Goal: Find specific page/section: Find specific page/section

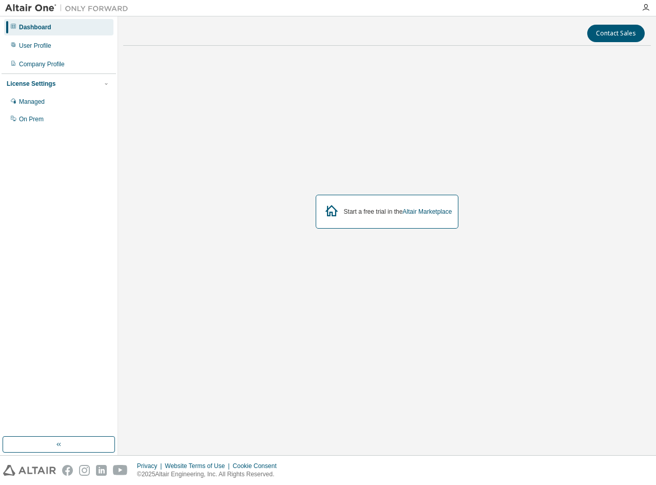
click at [641, 9] on div at bounding box center [646, 8] width 21 height 8
click at [648, 8] on icon "button" at bounding box center [646, 8] width 8 height 8
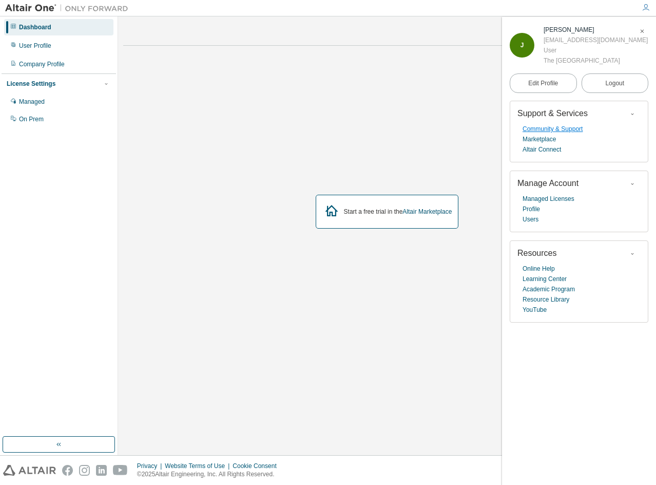
click at [544, 131] on link "Community & Support" at bounding box center [553, 129] width 60 height 10
click at [555, 203] on link "Managed Licenses" at bounding box center [549, 199] width 52 height 10
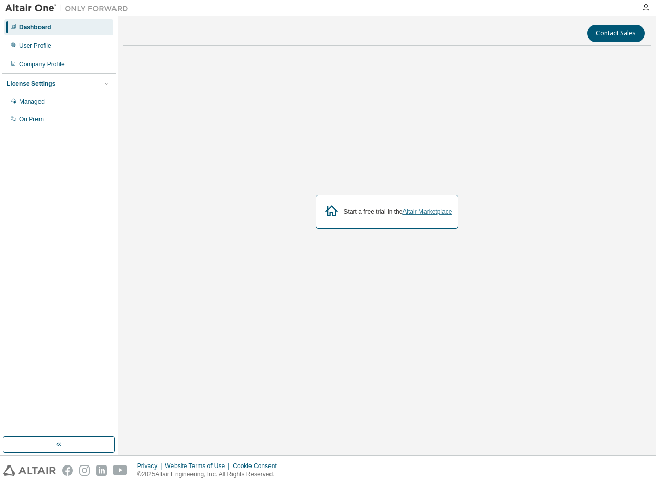
click at [443, 213] on link "Altair Marketplace" at bounding box center [427, 211] width 49 height 7
